Goal: Navigation & Orientation: Find specific page/section

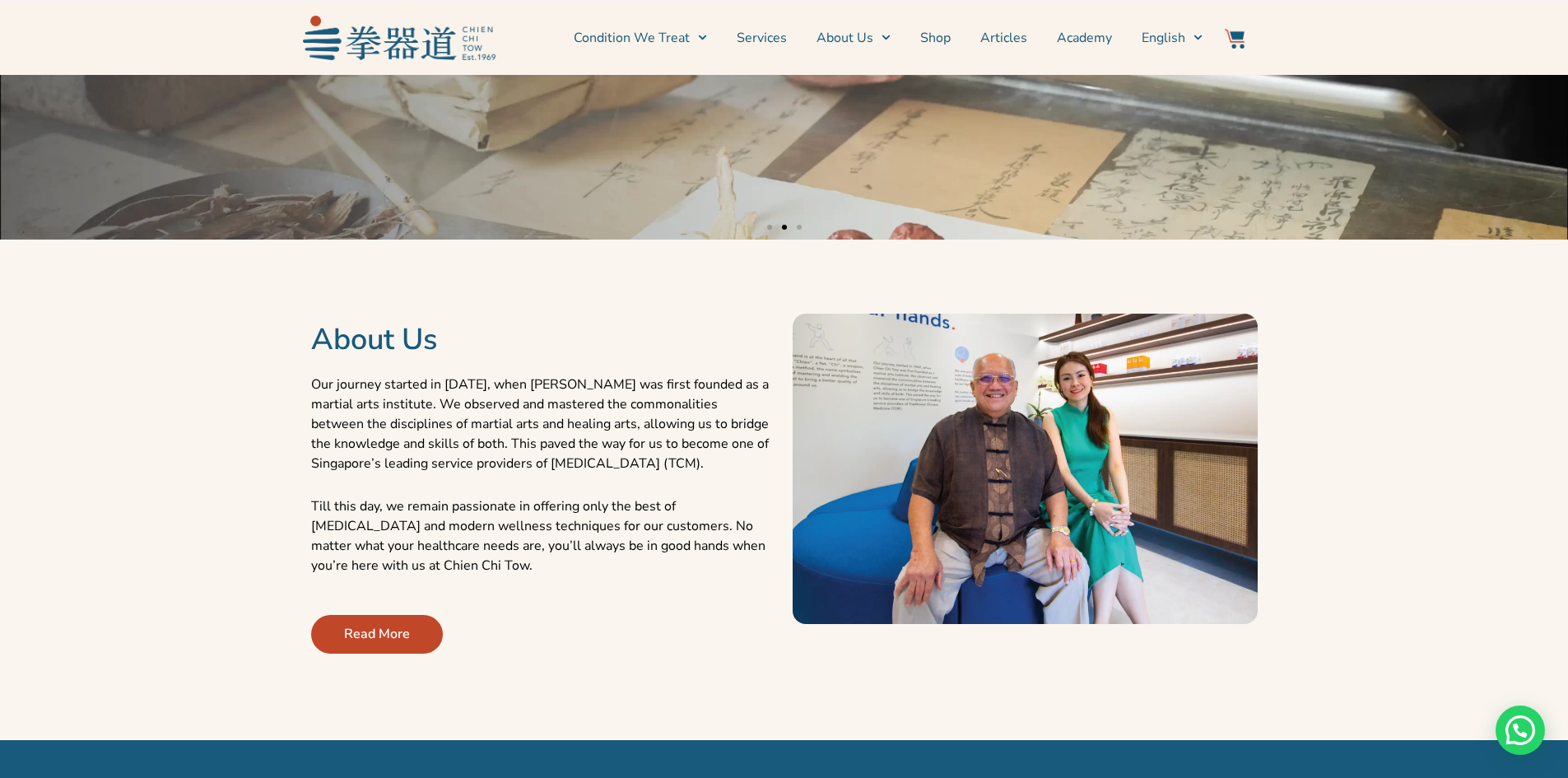
scroll to position [823, 0]
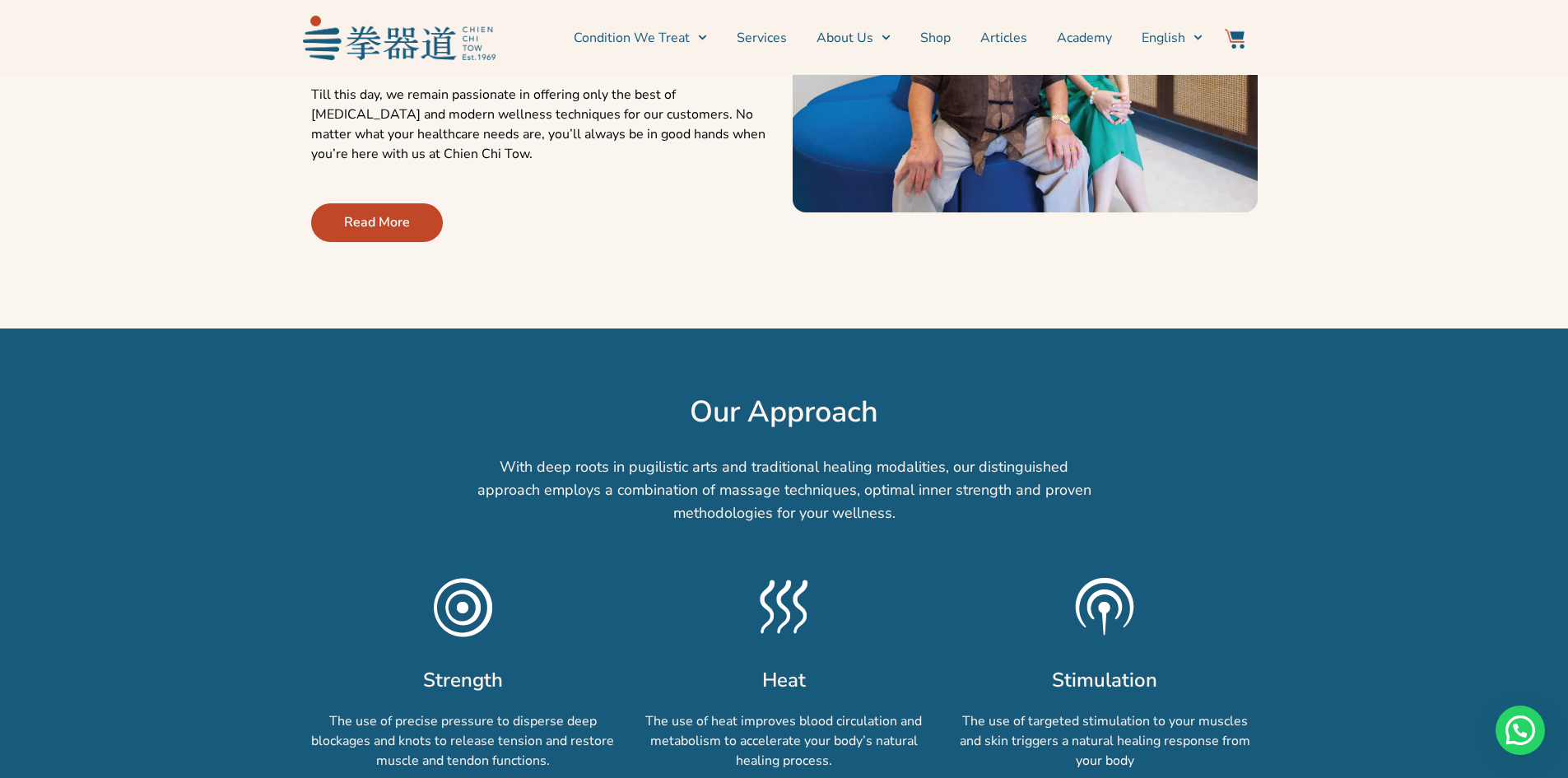
click at [360, 212] on link "Read More" at bounding box center [377, 222] width 131 height 39
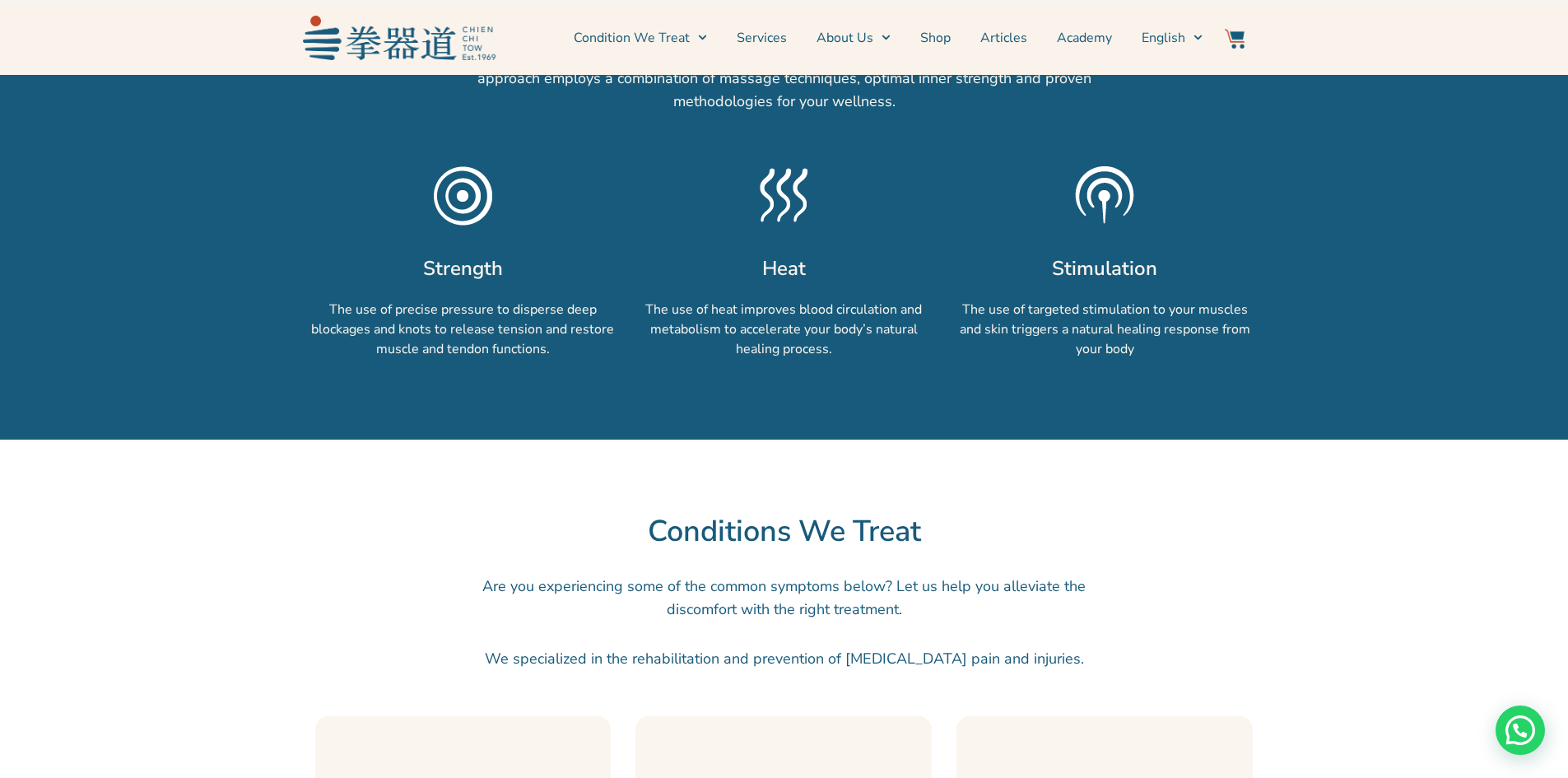
scroll to position [570, 0]
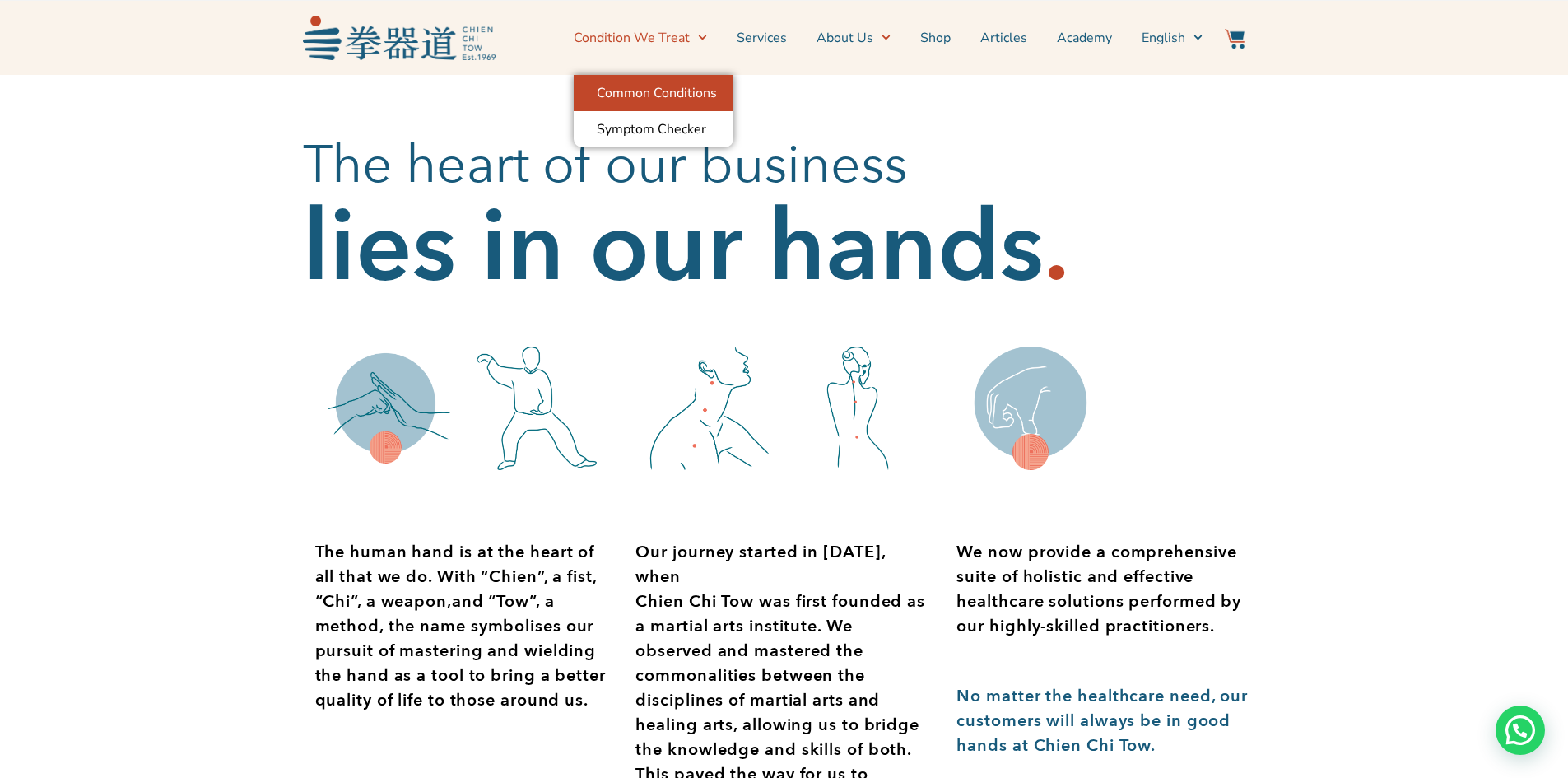
click at [676, 96] on link "Common Conditions" at bounding box center [653, 93] width 160 height 37
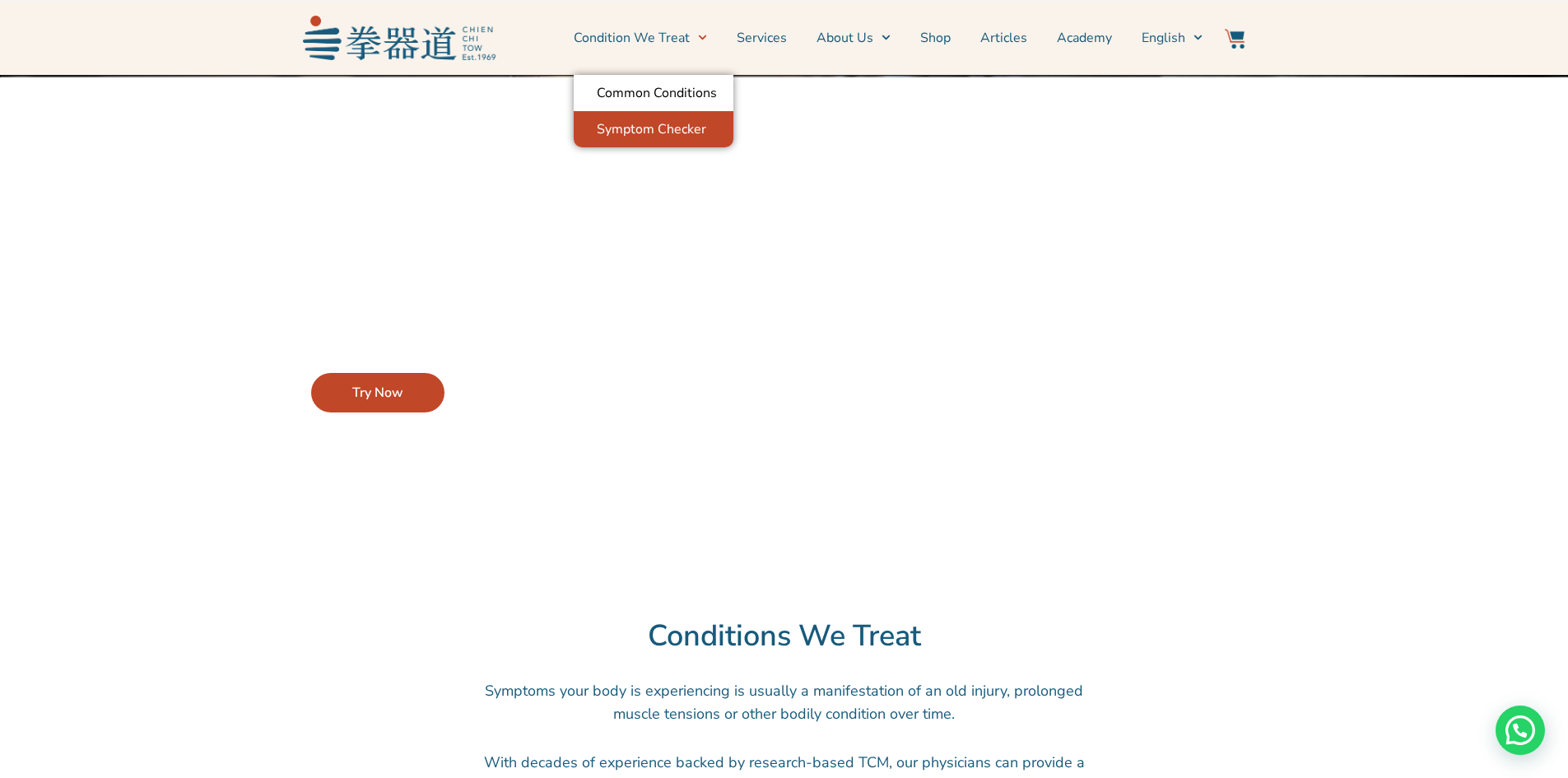
click at [657, 126] on link "Symptom Checker" at bounding box center [653, 129] width 160 height 37
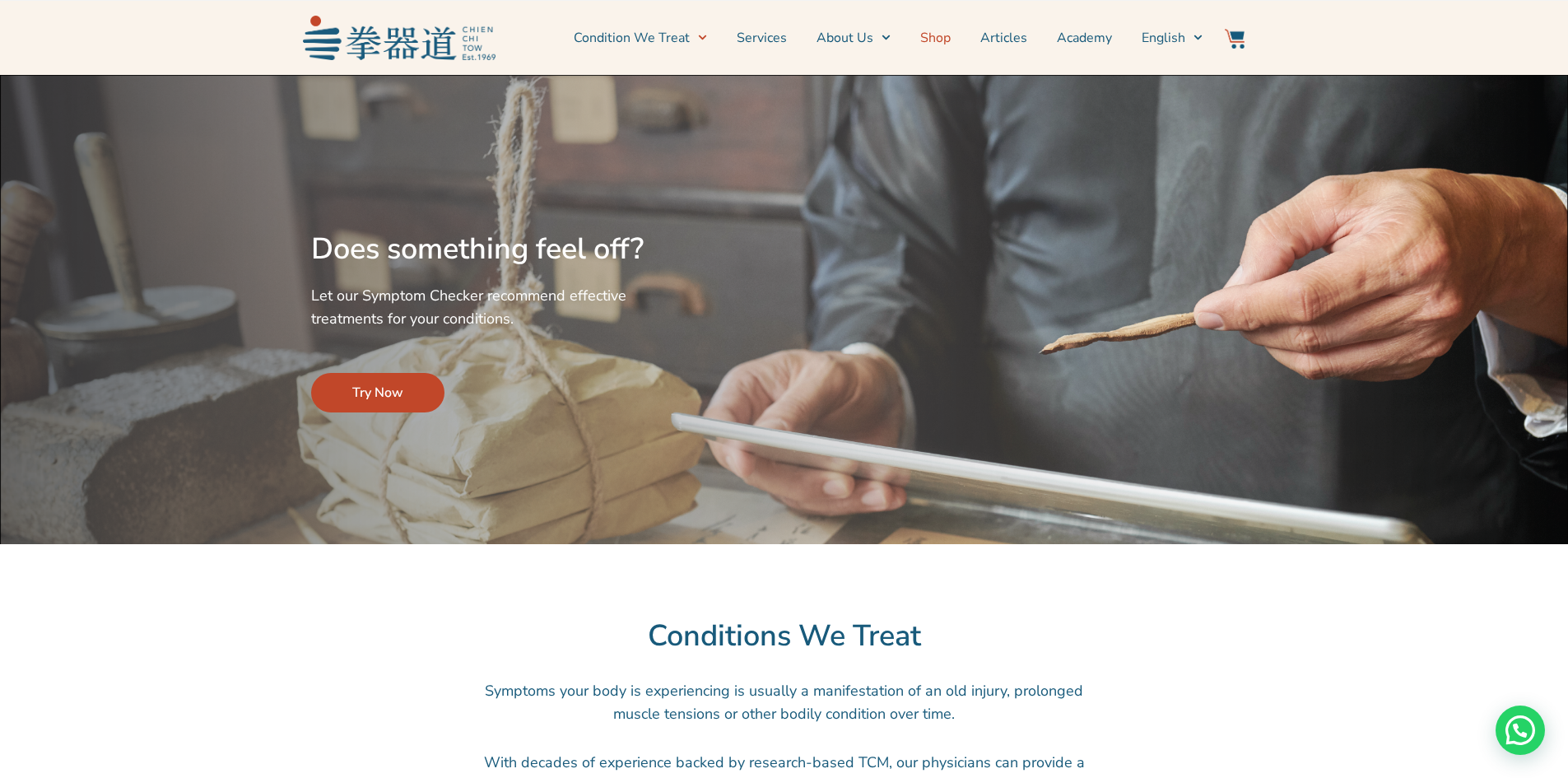
click at [942, 39] on link "Shop" at bounding box center [935, 38] width 31 height 42
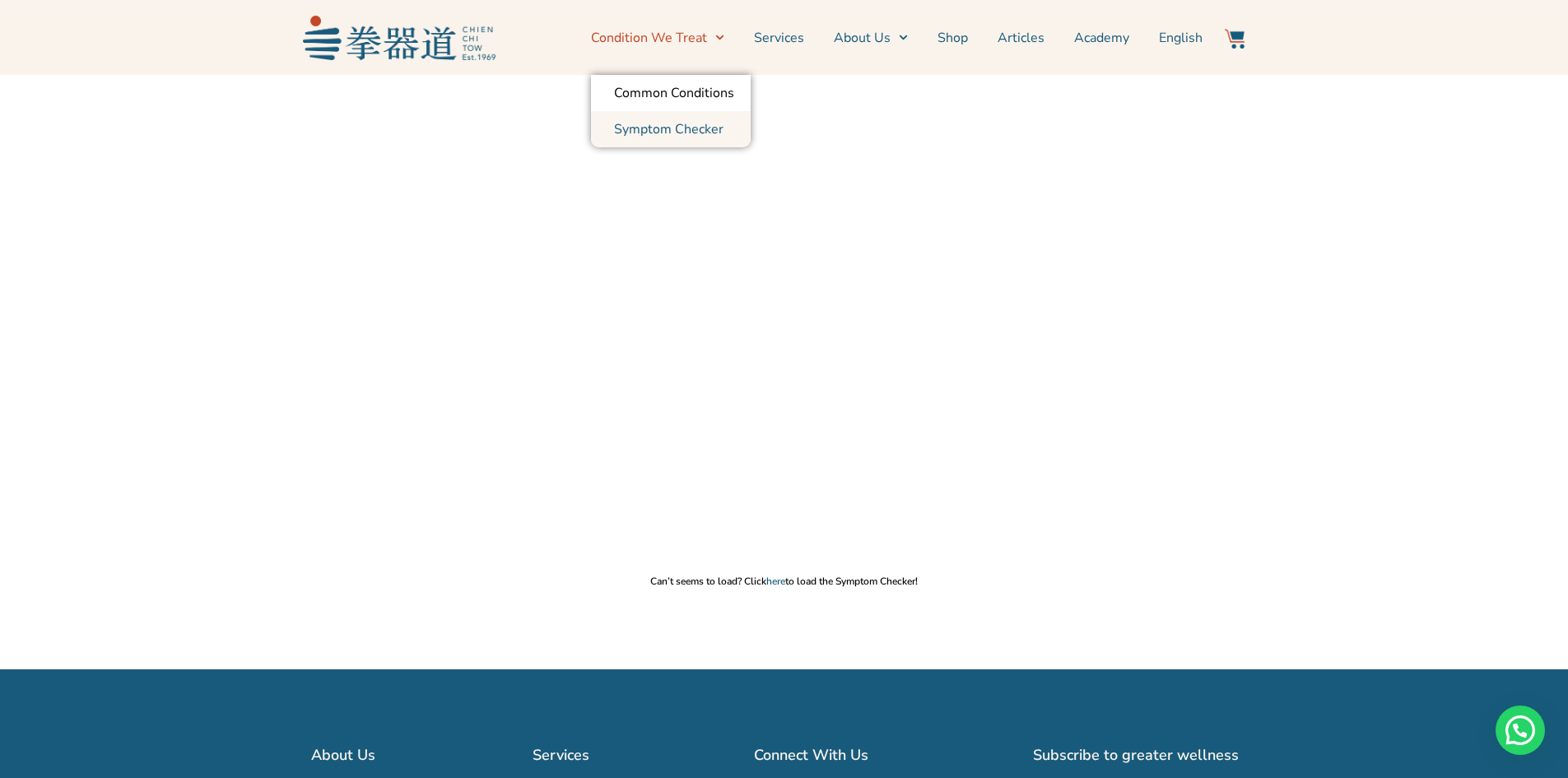
click at [443, 44] on img at bounding box center [398, 38] width 193 height 43
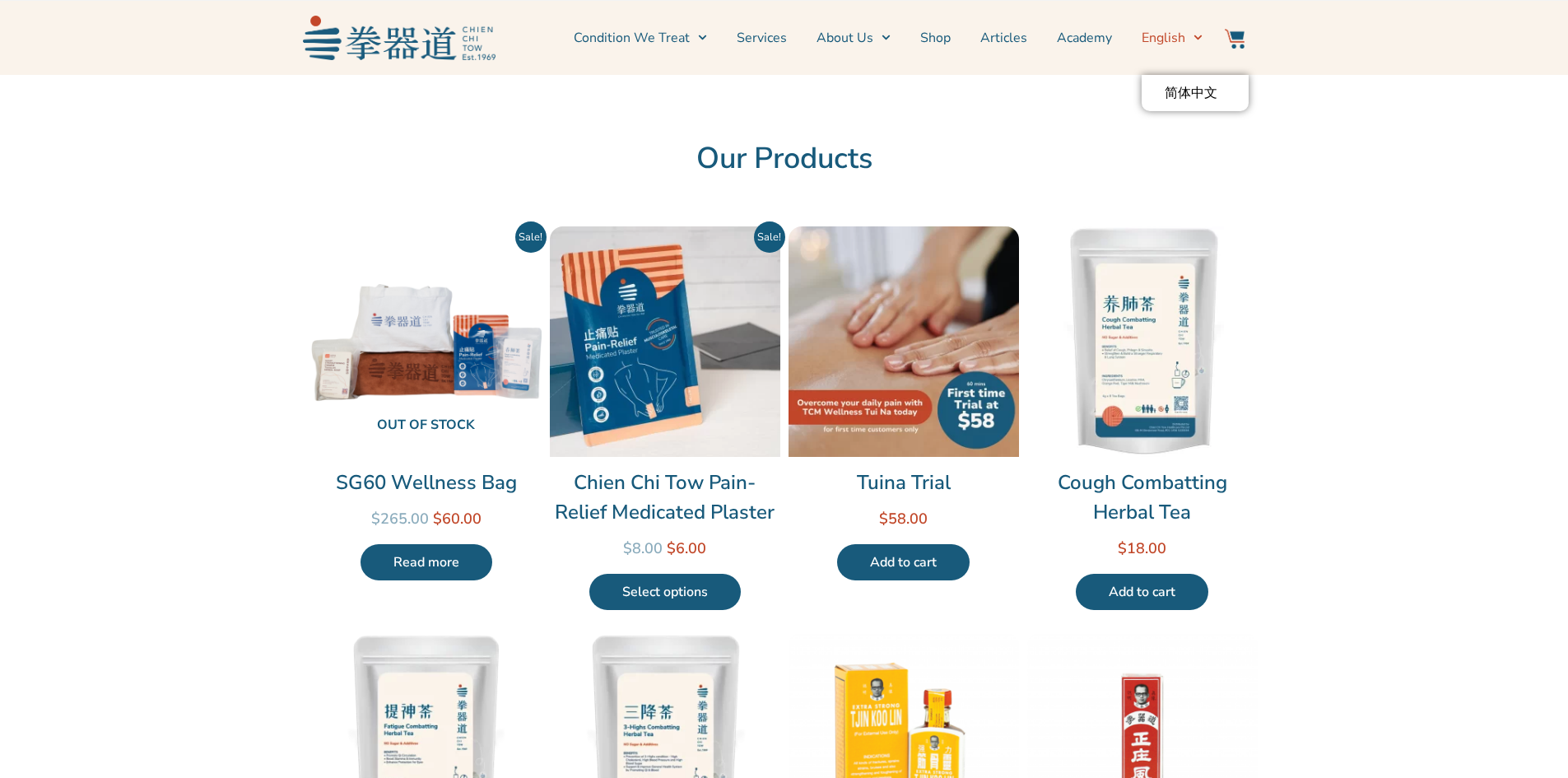
click at [1200, 39] on icon "Menu" at bounding box center [1198, 37] width 9 height 9
click at [1195, 98] on span "简体中文" at bounding box center [1190, 93] width 52 height 17
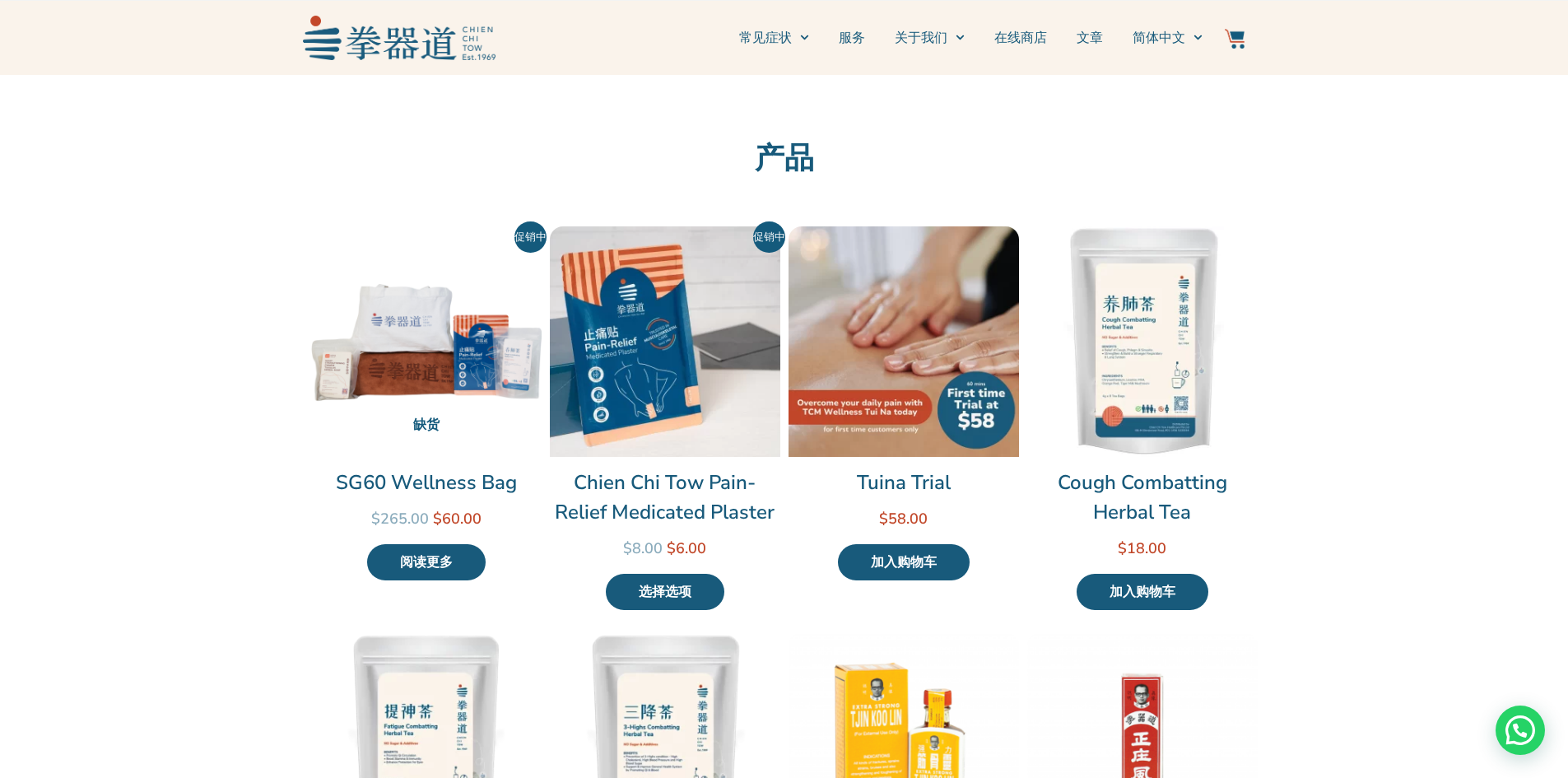
click at [1321, 221] on section "产品 促销中 缺货 SG60 Wellness Bag 评分 0 &sol; 5 $ 265.00 原价为：$ 265.00。 $ 60.00 当前价格为：$…" at bounding box center [784, 770] width 1568 height 1391
click at [410, 54] on img at bounding box center [398, 38] width 193 height 43
